Goal: Task Accomplishment & Management: Manage account settings

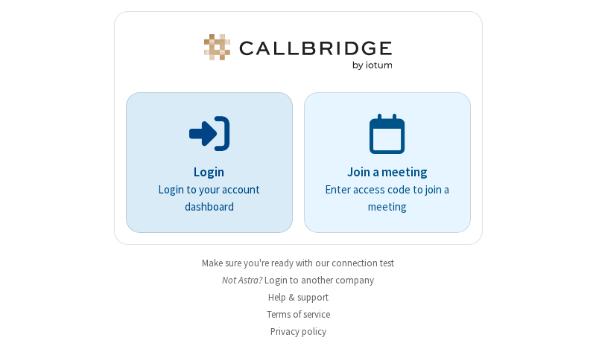
click at [203, 172] on p "Login" at bounding box center [209, 172] width 125 height 19
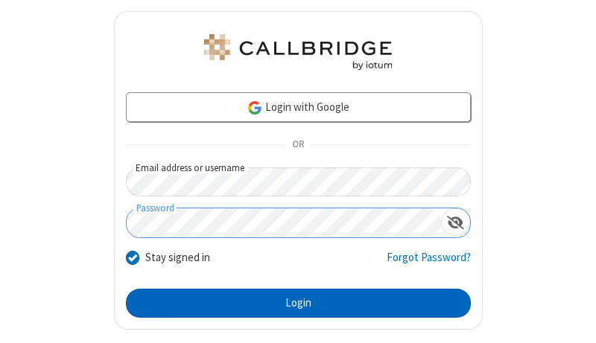
click at [292, 303] on button "Login" at bounding box center [298, 304] width 345 height 30
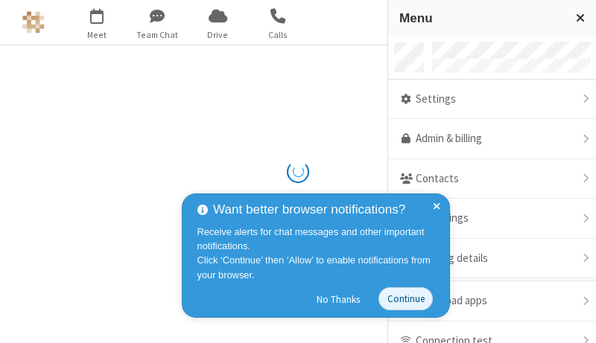
click at [486, 139] on link "Admin & billing" at bounding box center [492, 139] width 208 height 40
